Goal: Information Seeking & Learning: Check status

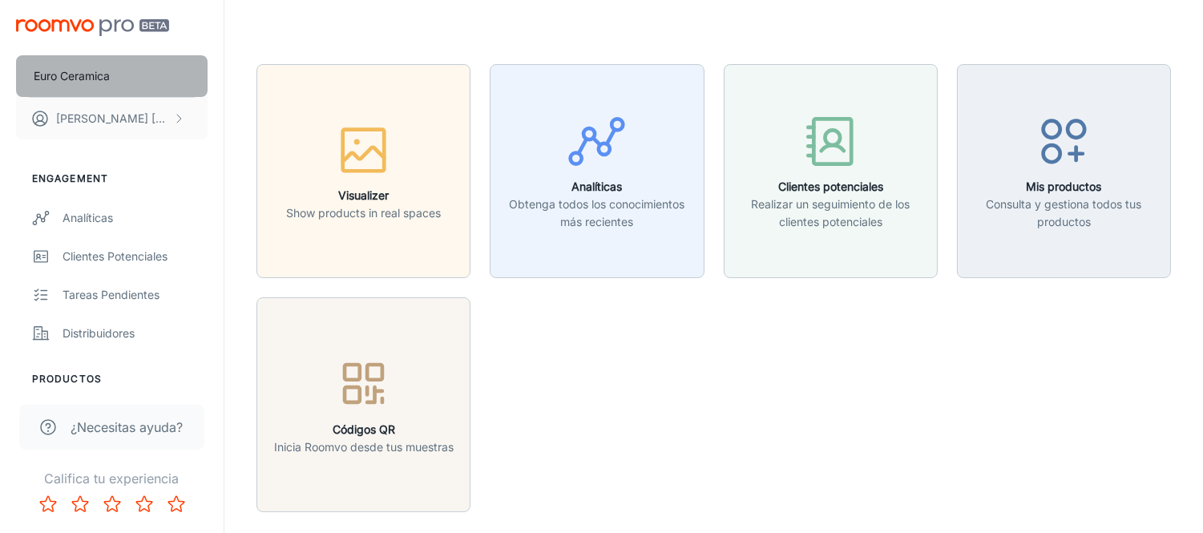
click at [91, 71] on p "Euro Ceramica" at bounding box center [72, 76] width 76 height 18
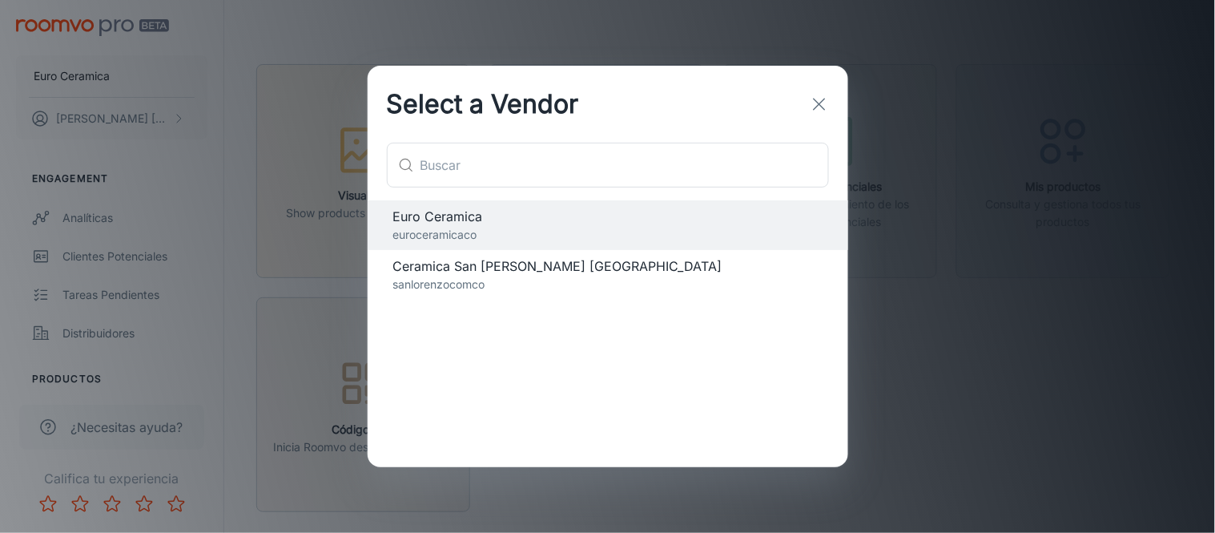
click at [441, 267] on span "Ceramica San [PERSON_NAME] [GEOGRAPHIC_DATA]" at bounding box center [607, 265] width 429 height 19
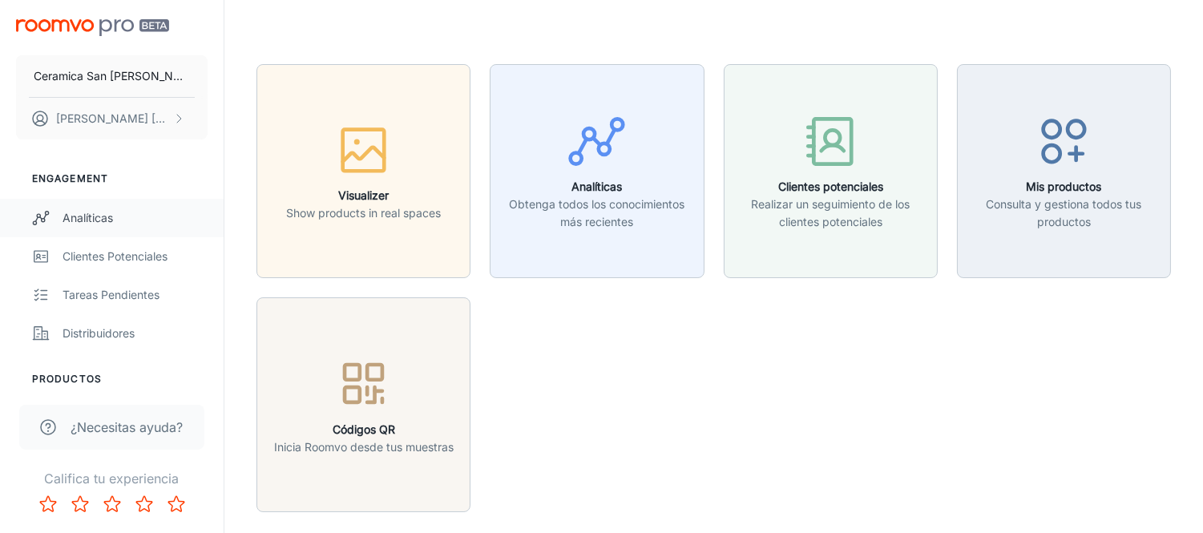
click at [101, 218] on div "Analíticas" at bounding box center [134, 218] width 145 height 18
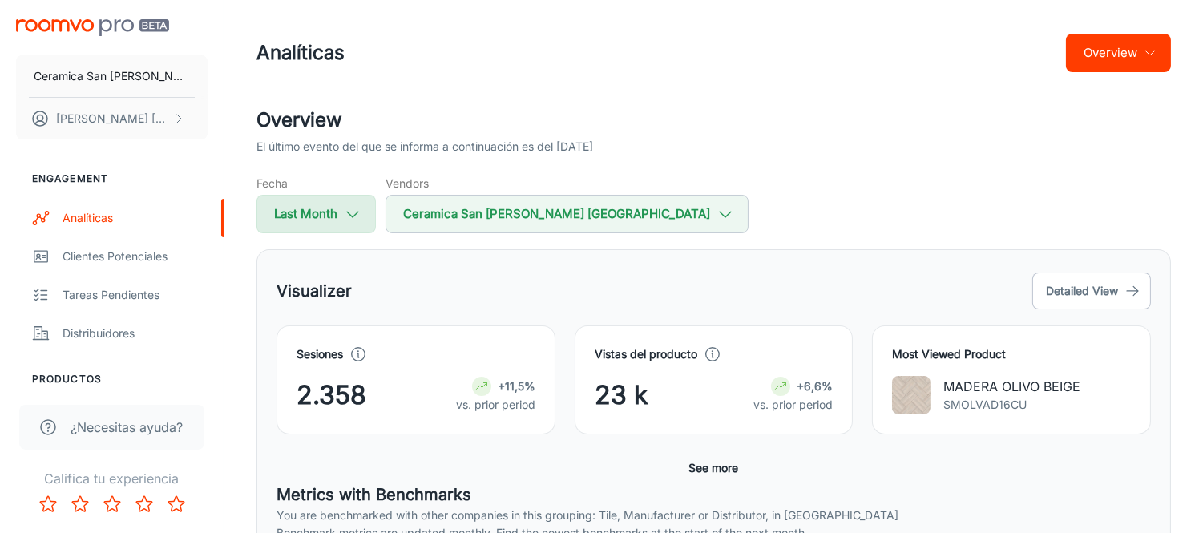
click at [350, 211] on icon "button" at bounding box center [353, 214] width 18 height 18
select select "8"
select select "2025"
select select "8"
select select "2025"
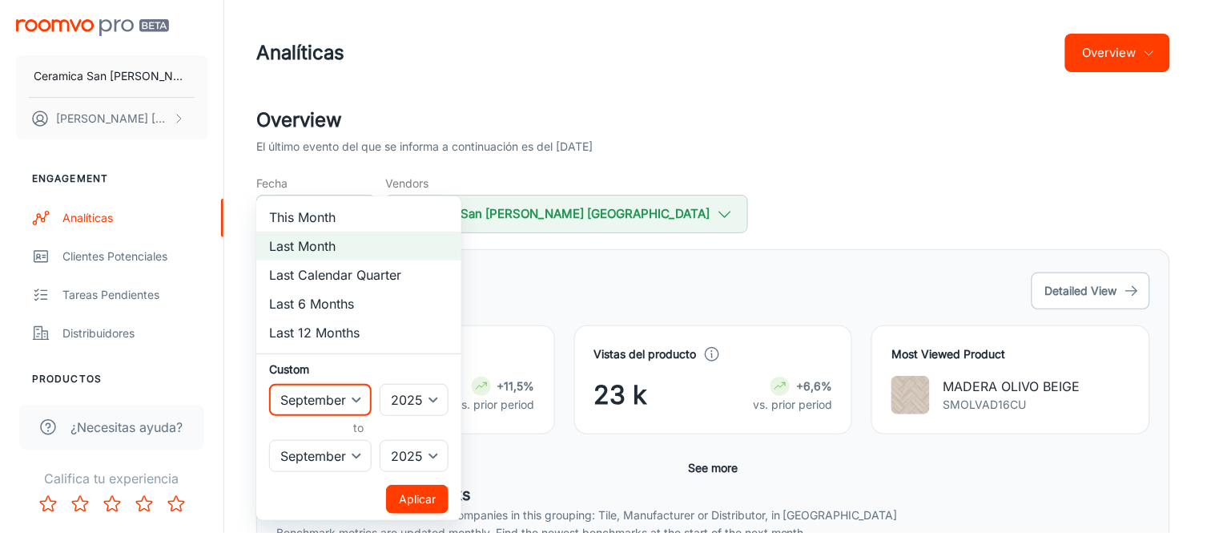
click at [355, 399] on select "January February March April May June July August September October November De…" at bounding box center [320, 400] width 103 height 32
select select "7"
click at [269, 384] on select "January February March April May June July August September October November De…" at bounding box center [320, 400] width 103 height 32
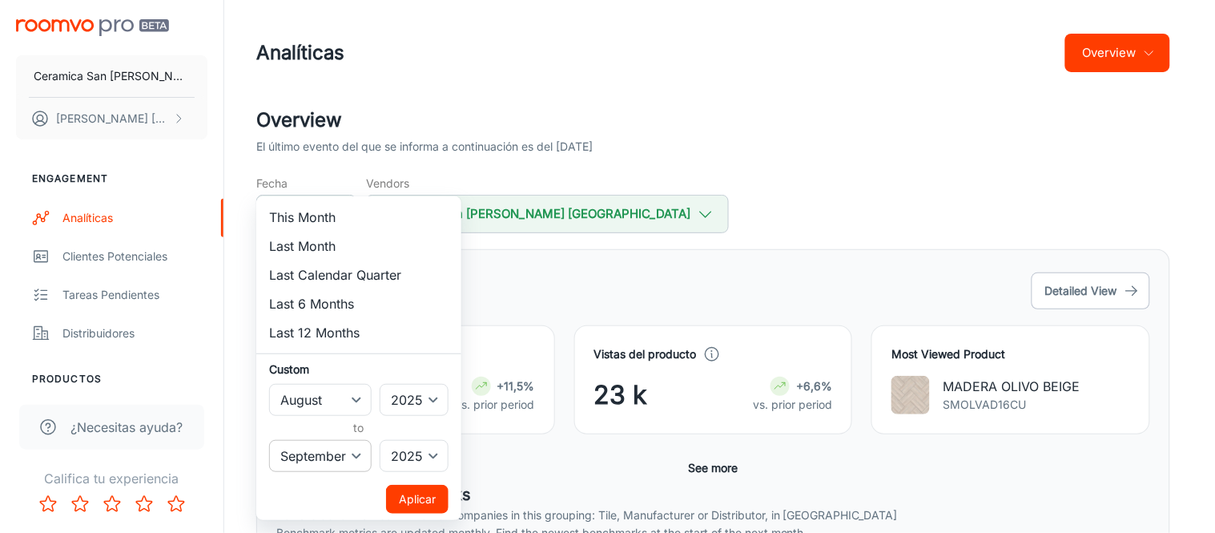
click at [361, 451] on select "January February March April May June July August September October November De…" at bounding box center [320, 456] width 103 height 32
select select "7"
click at [269, 440] on select "January February March April May June July August September October November De…" at bounding box center [320, 456] width 103 height 32
click at [417, 499] on button "Aplicar" at bounding box center [417, 499] width 62 height 29
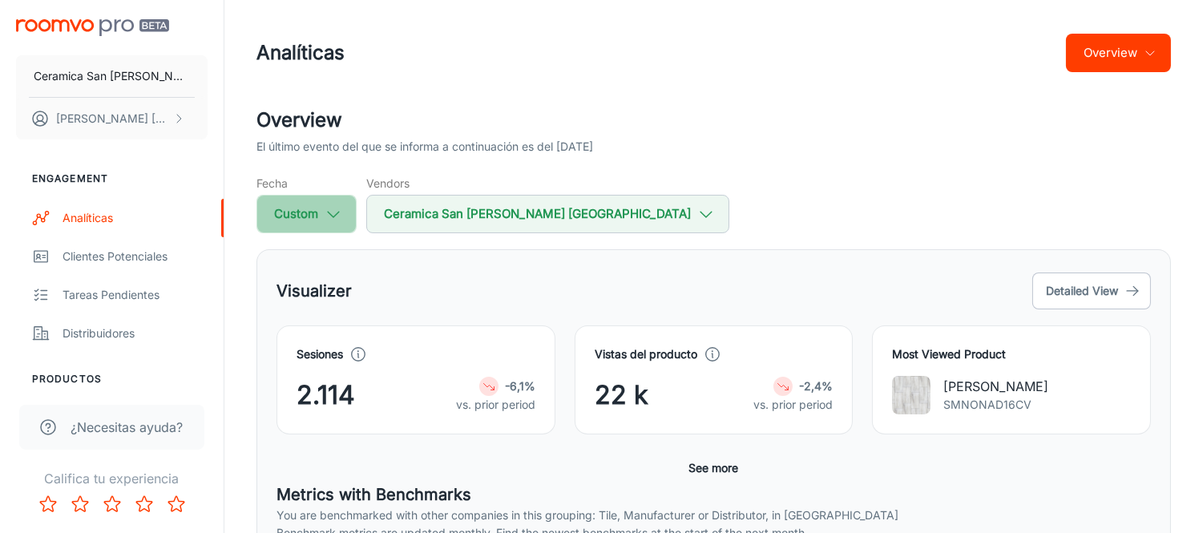
click at [319, 210] on button "Custom" at bounding box center [306, 214] width 100 height 38
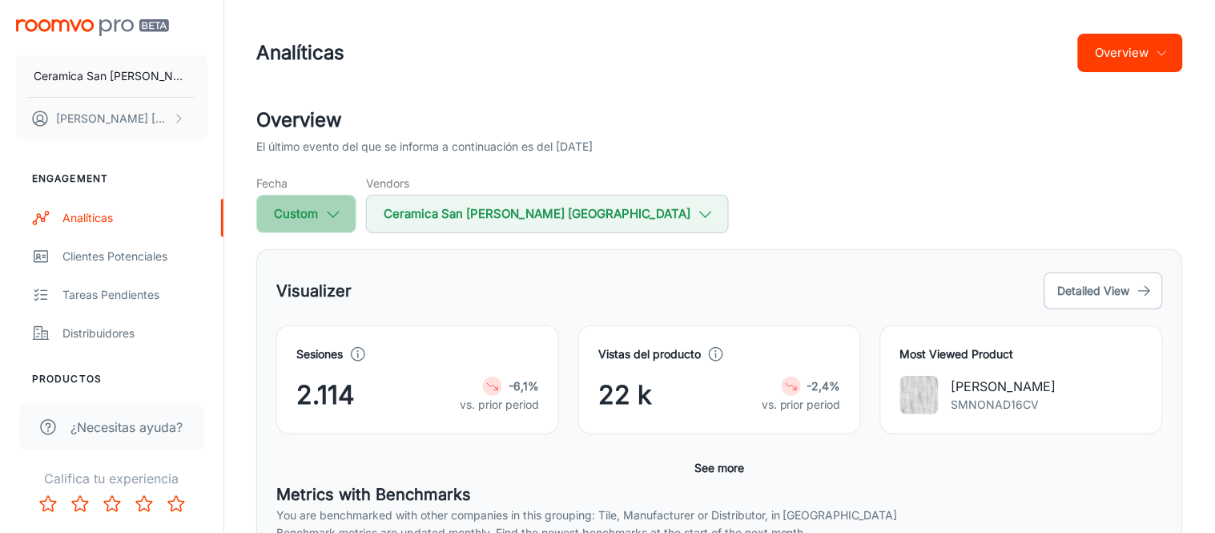
select select "7"
select select "2025"
select select "7"
select select "2025"
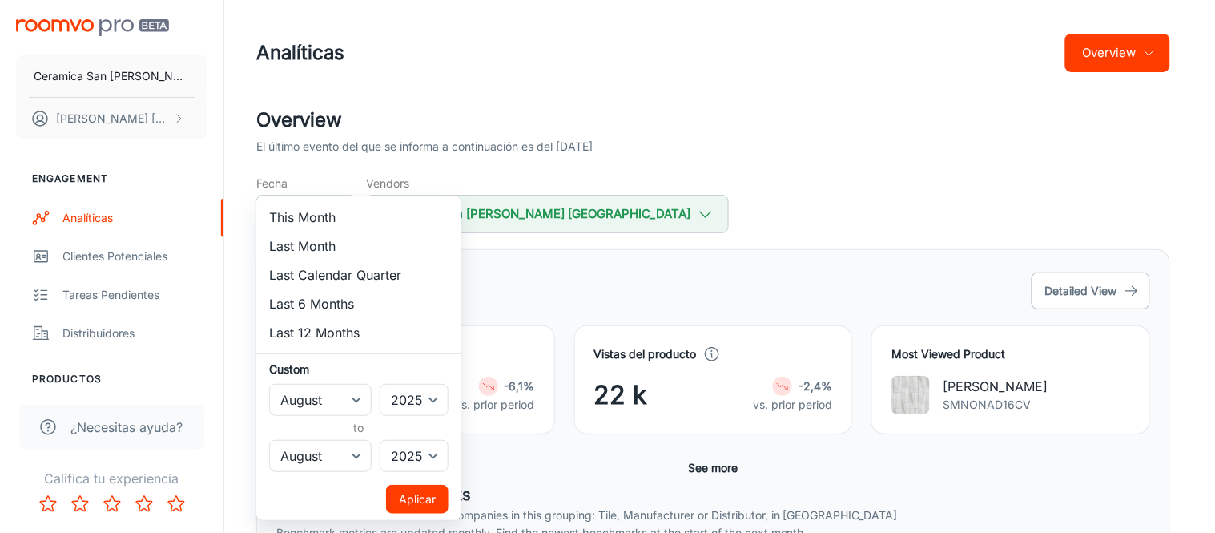
click at [407, 499] on button "Aplicar" at bounding box center [417, 499] width 62 height 29
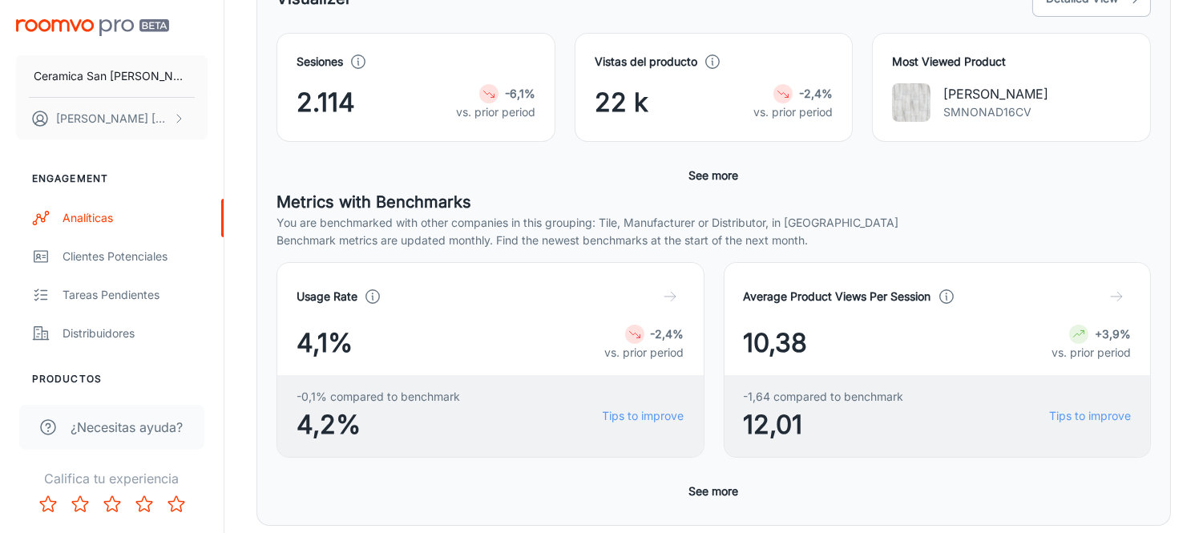
scroll to position [277, 0]
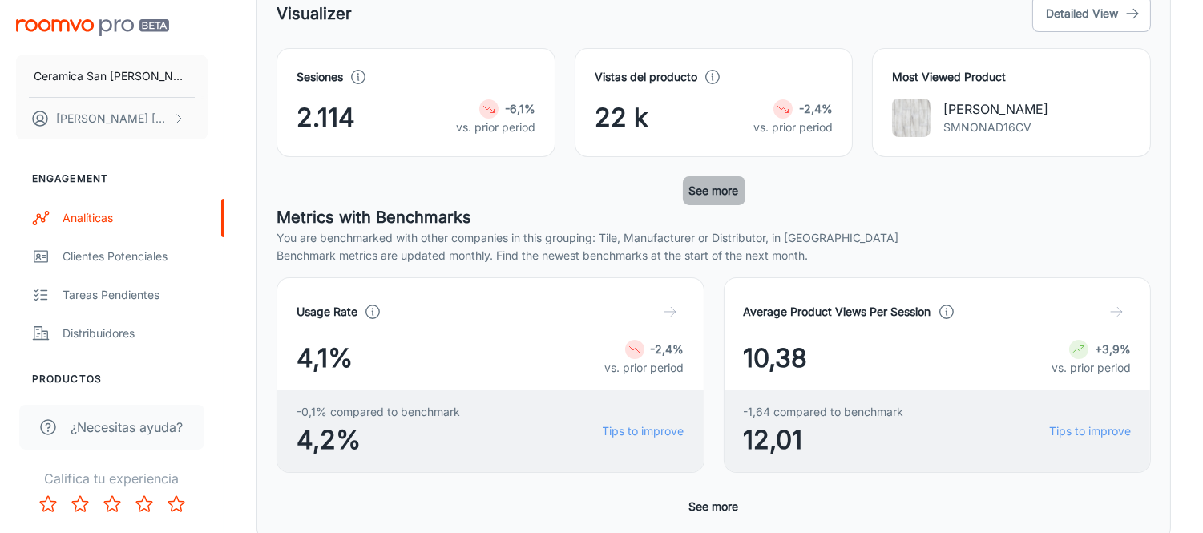
click at [711, 186] on button "See more" at bounding box center [714, 190] width 62 height 29
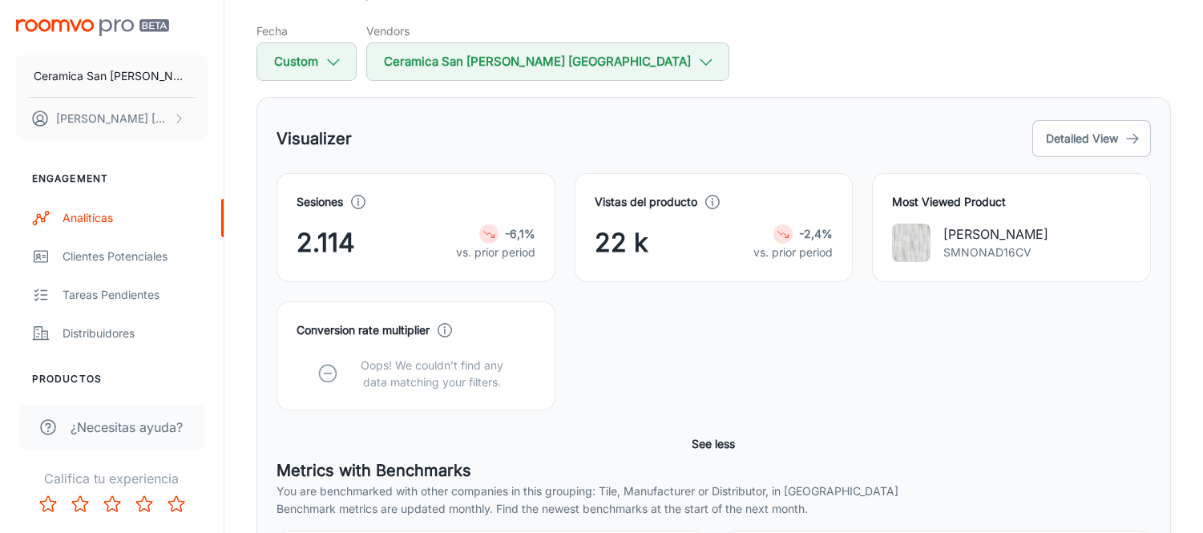
scroll to position [99, 0]
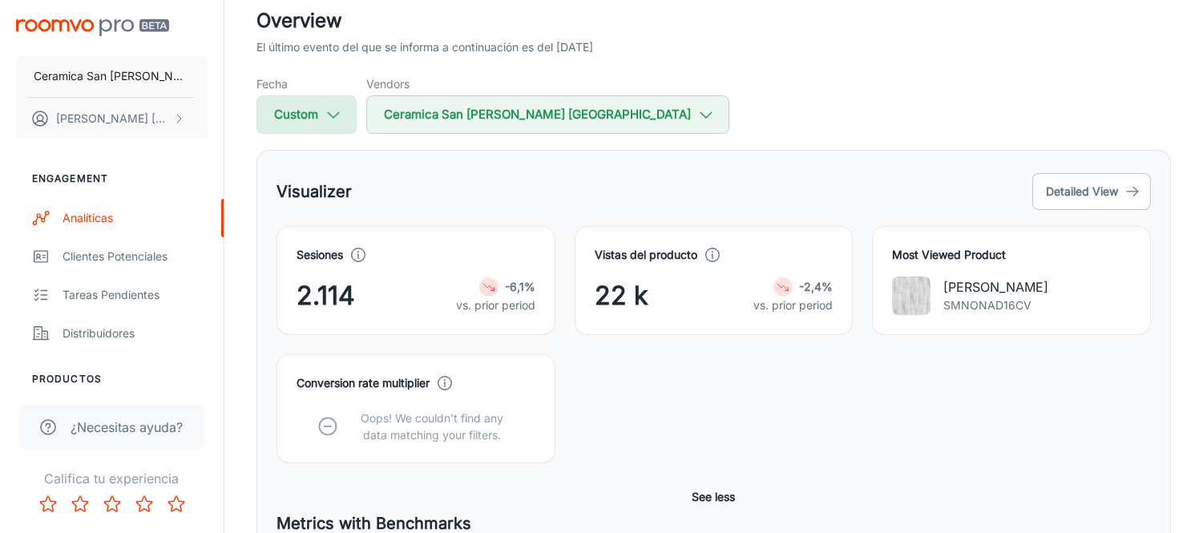
click at [338, 121] on icon "button" at bounding box center [334, 115] width 18 height 18
select select "7"
select select "2025"
select select "7"
select select "2025"
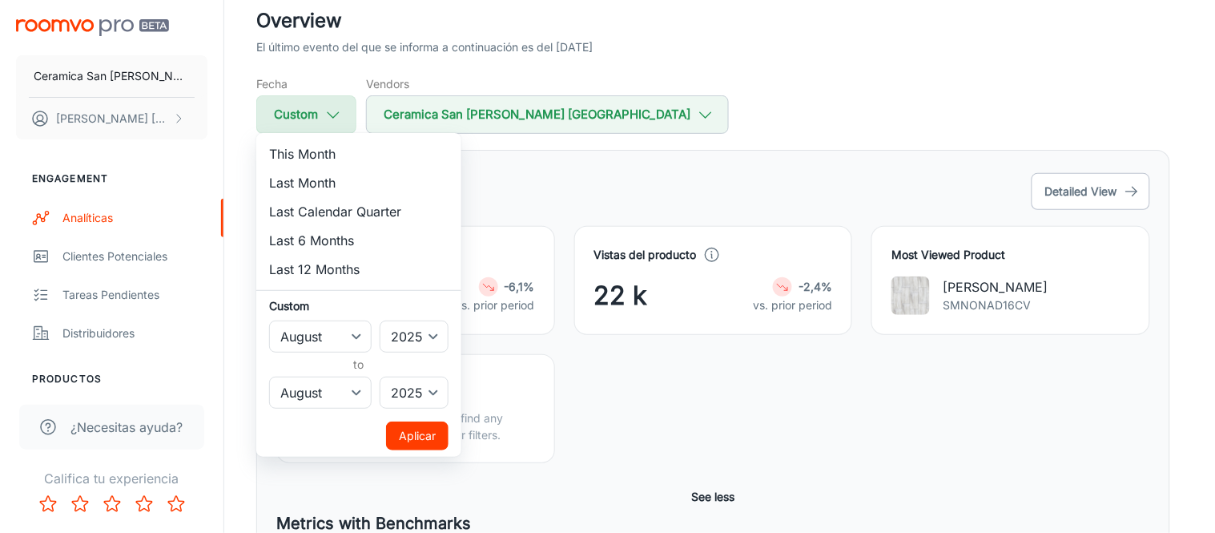
click at [338, 121] on div at bounding box center [607, 266] width 1215 height 533
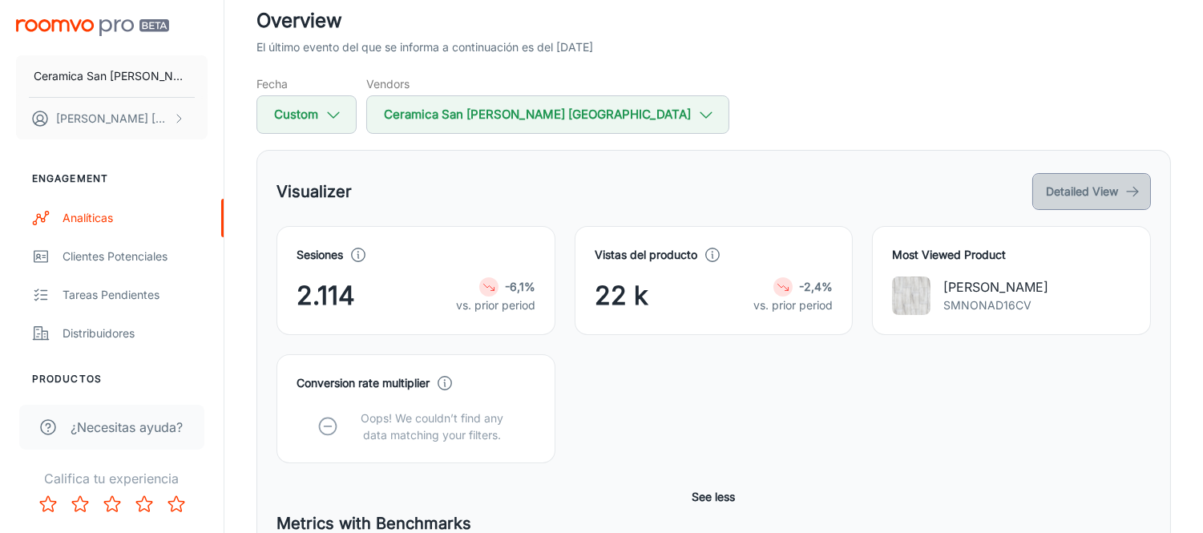
click at [1074, 193] on button "Detailed View" at bounding box center [1091, 191] width 119 height 37
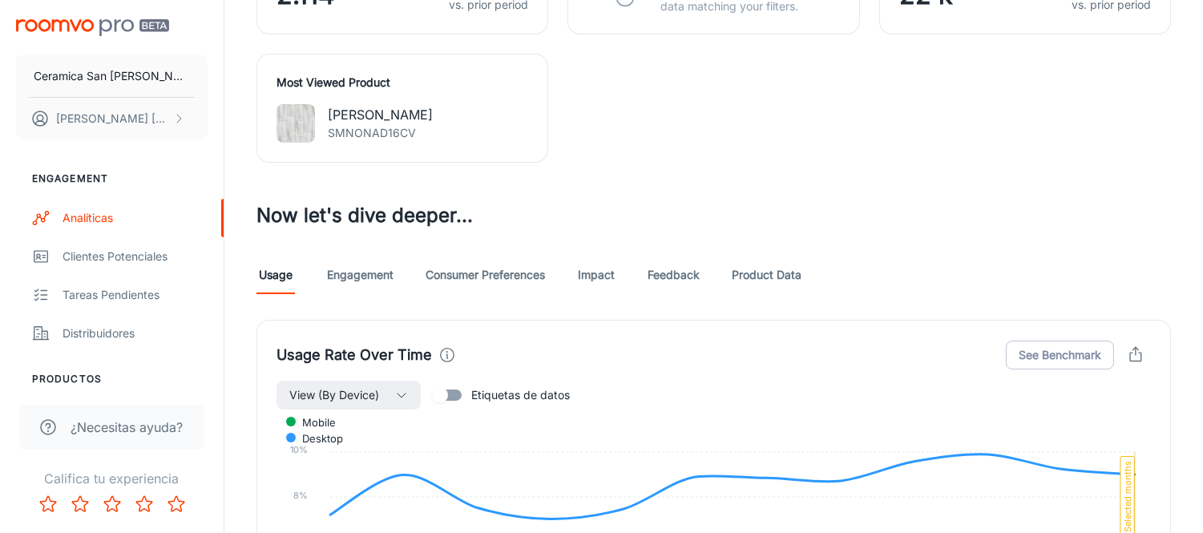
scroll to position [712, 0]
click at [470, 275] on link "Consumer Preferences" at bounding box center [484, 273] width 119 height 38
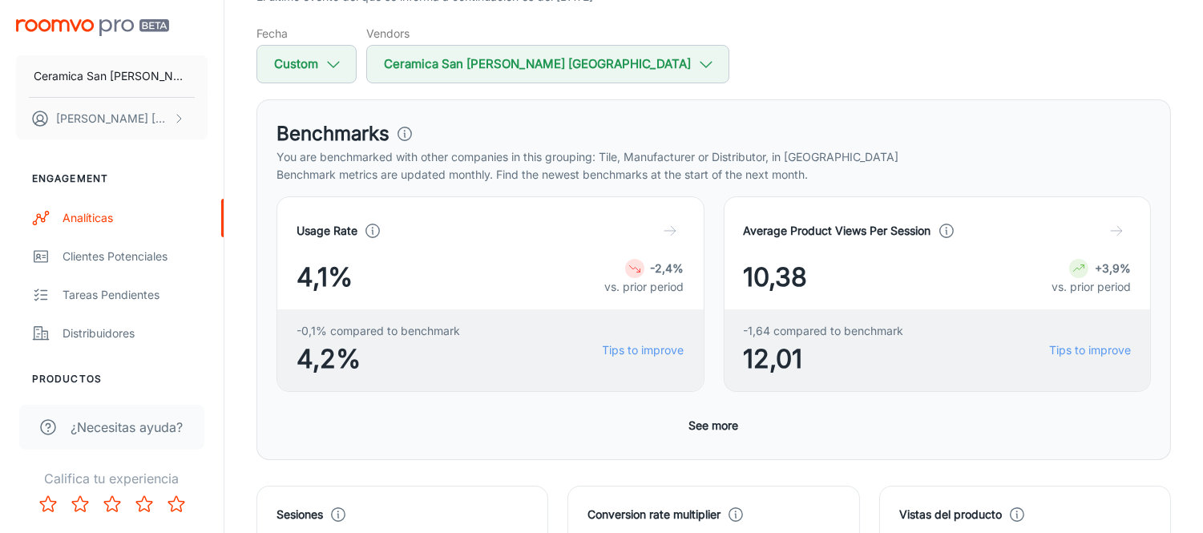
scroll to position [89, 0]
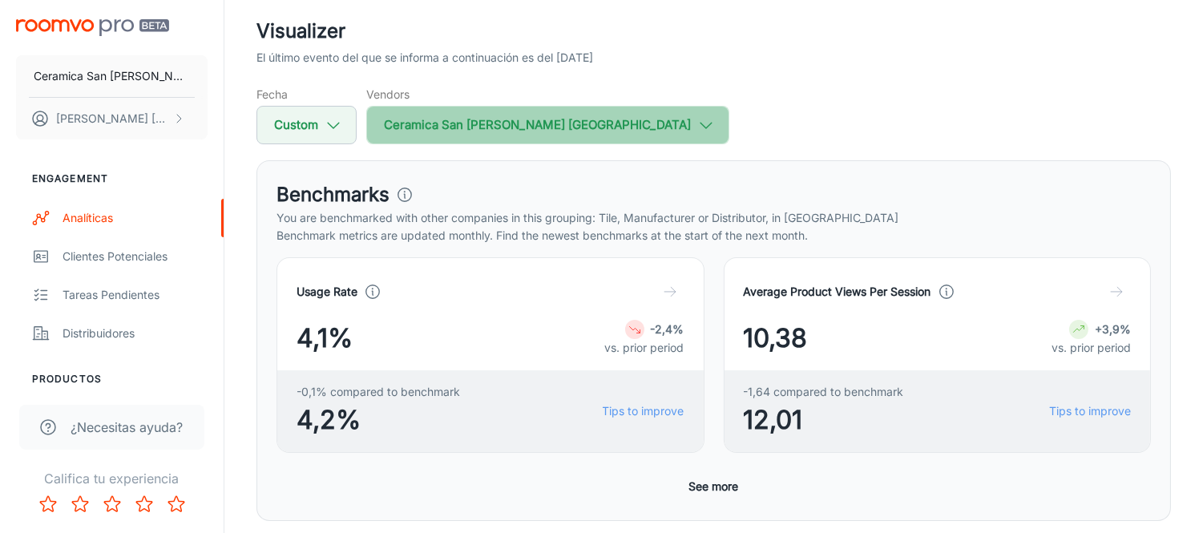
click at [697, 128] on icon "button" at bounding box center [706, 125] width 18 height 18
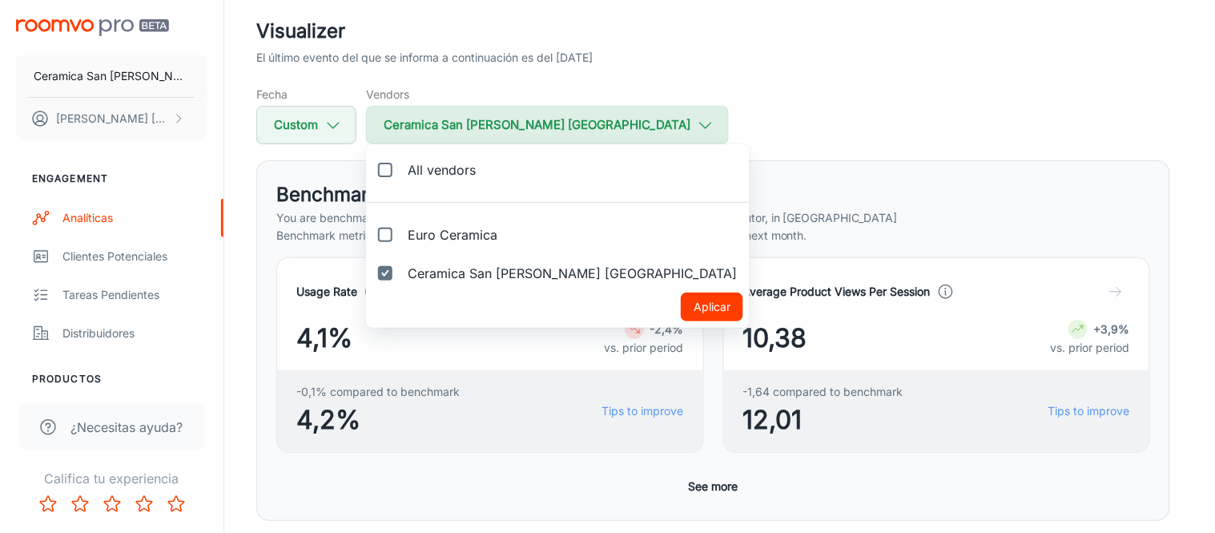
click at [577, 128] on div at bounding box center [607, 266] width 1215 height 533
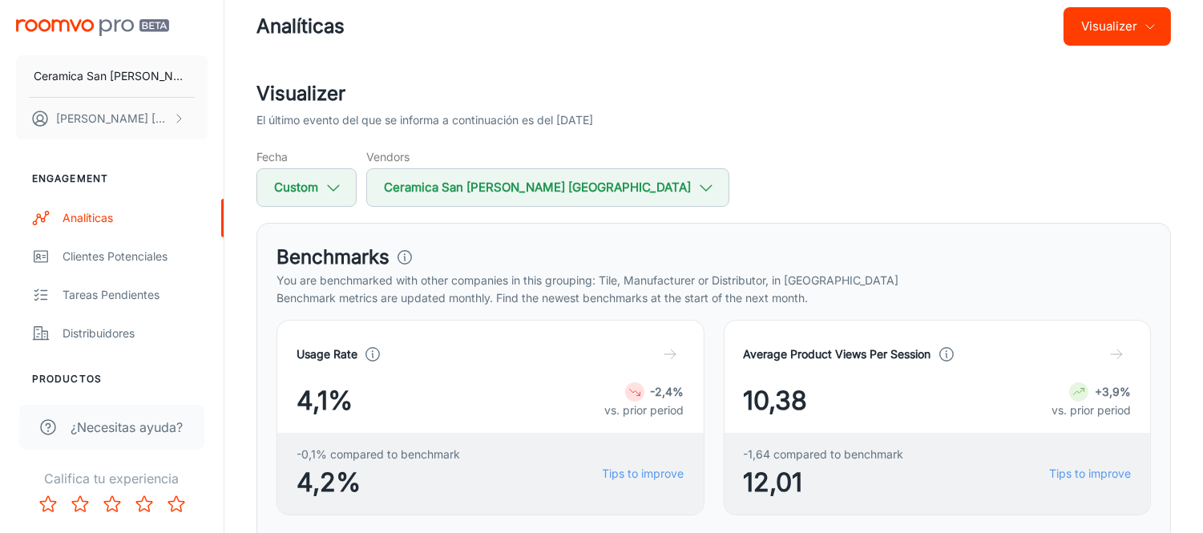
scroll to position [0, 0]
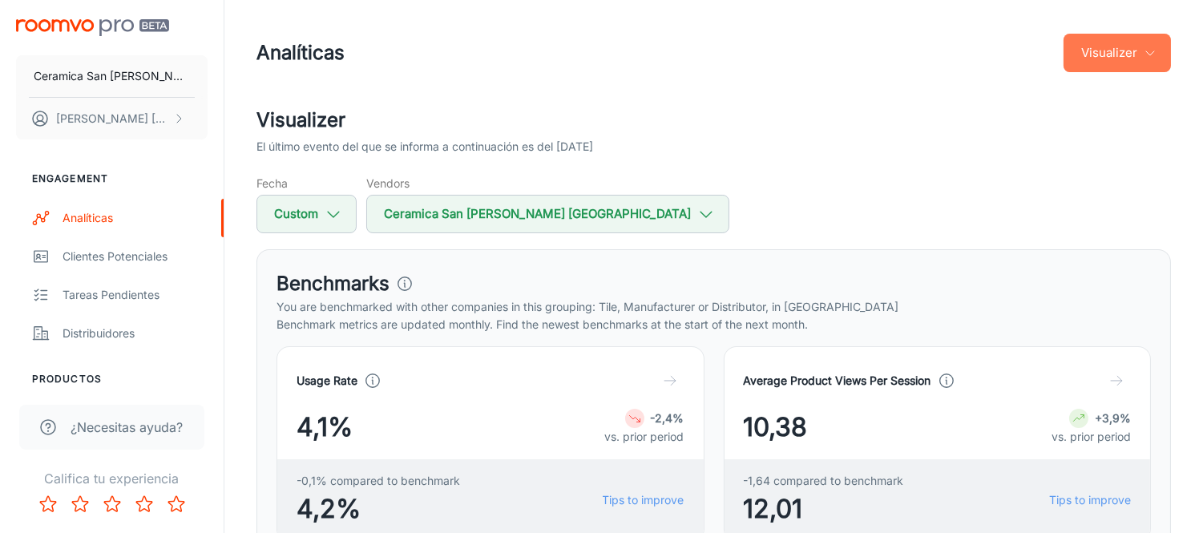
click at [1135, 58] on button "Visualizer" at bounding box center [1116, 53] width 107 height 38
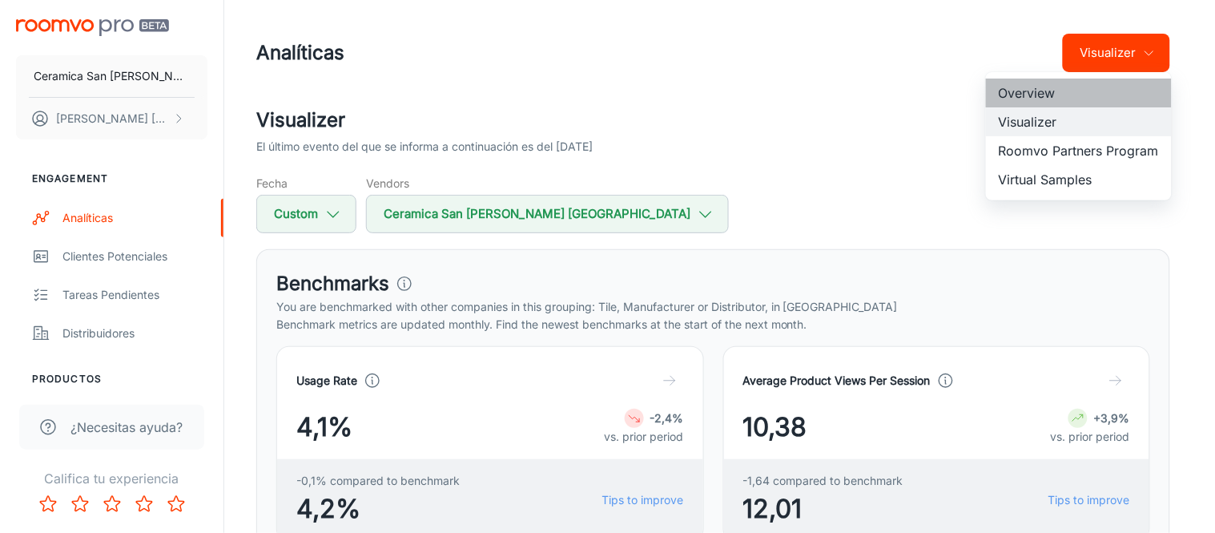
click at [1026, 97] on li "Overview" at bounding box center [1079, 93] width 186 height 29
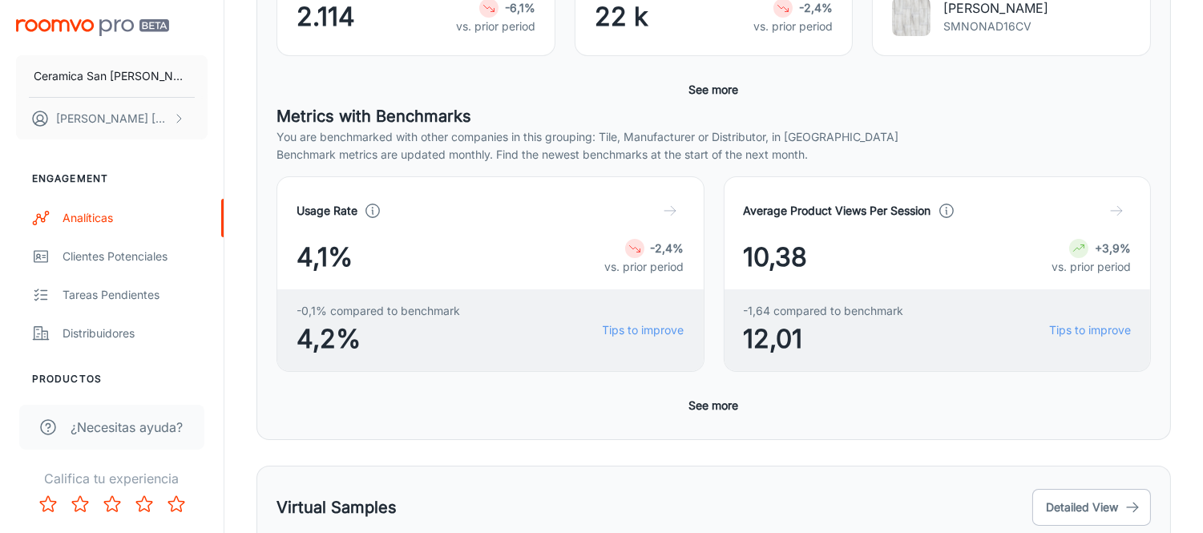
scroll to position [623, 0]
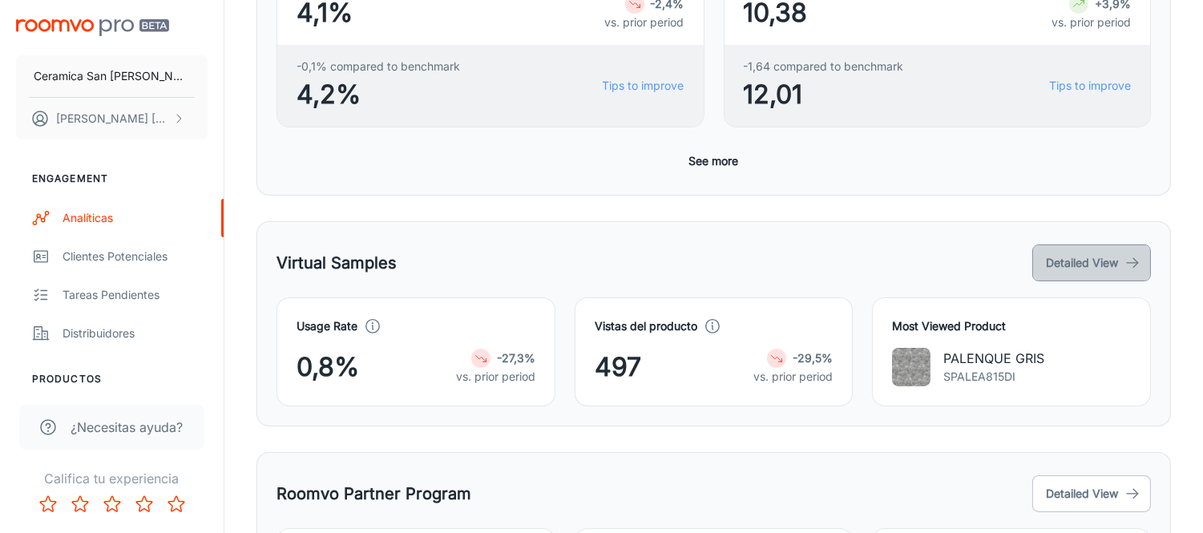
click at [1084, 257] on button "Detailed View" at bounding box center [1091, 262] width 119 height 37
